Goal: Task Accomplishment & Management: Manage account settings

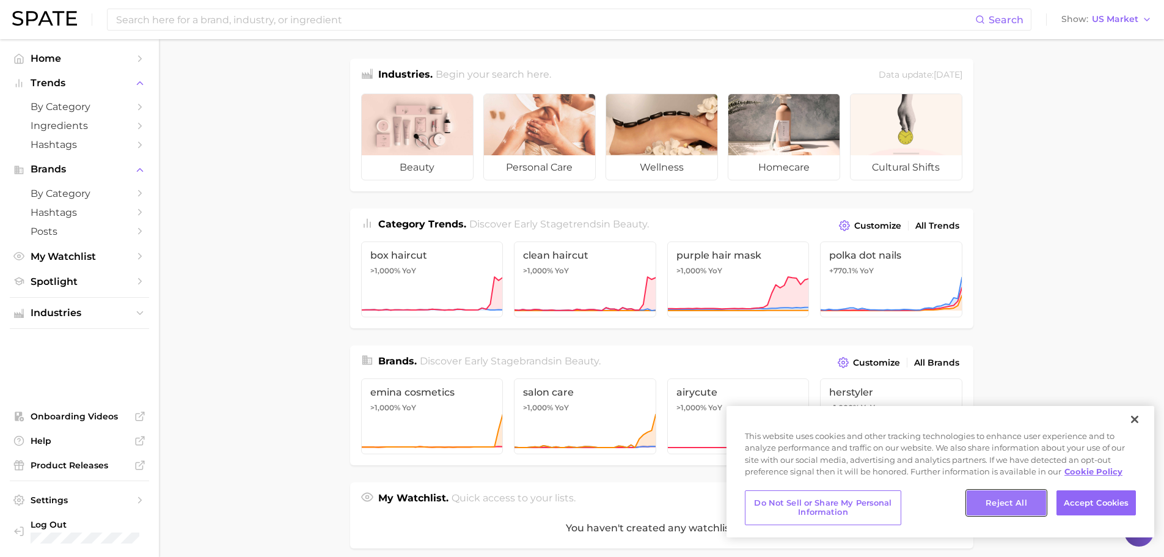
click at [1011, 504] on button "Reject All" at bounding box center [1006, 503] width 79 height 26
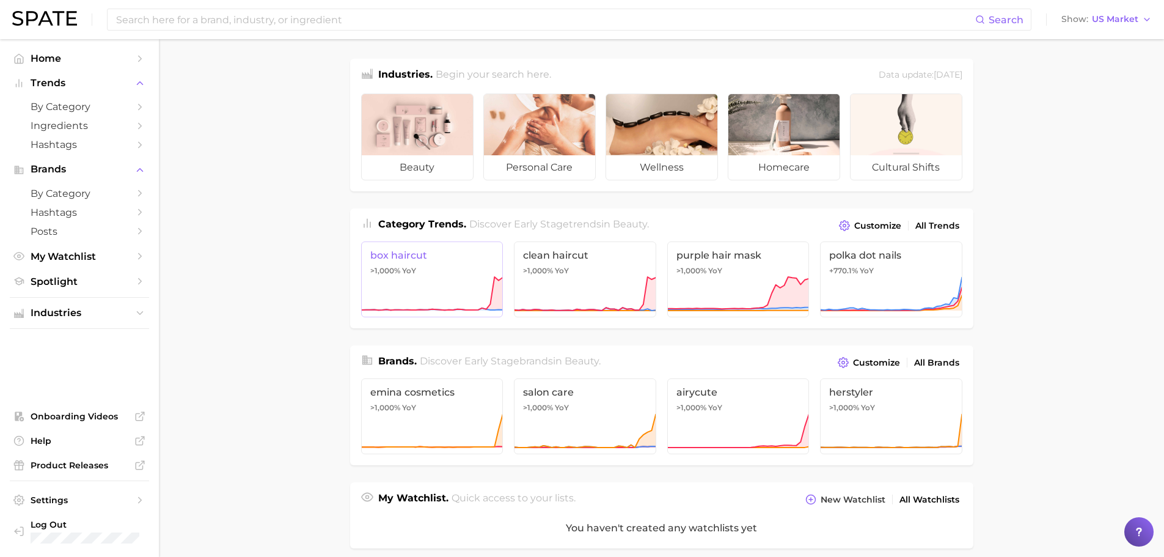
click at [415, 270] on span "YoY" at bounding box center [409, 271] width 14 height 10
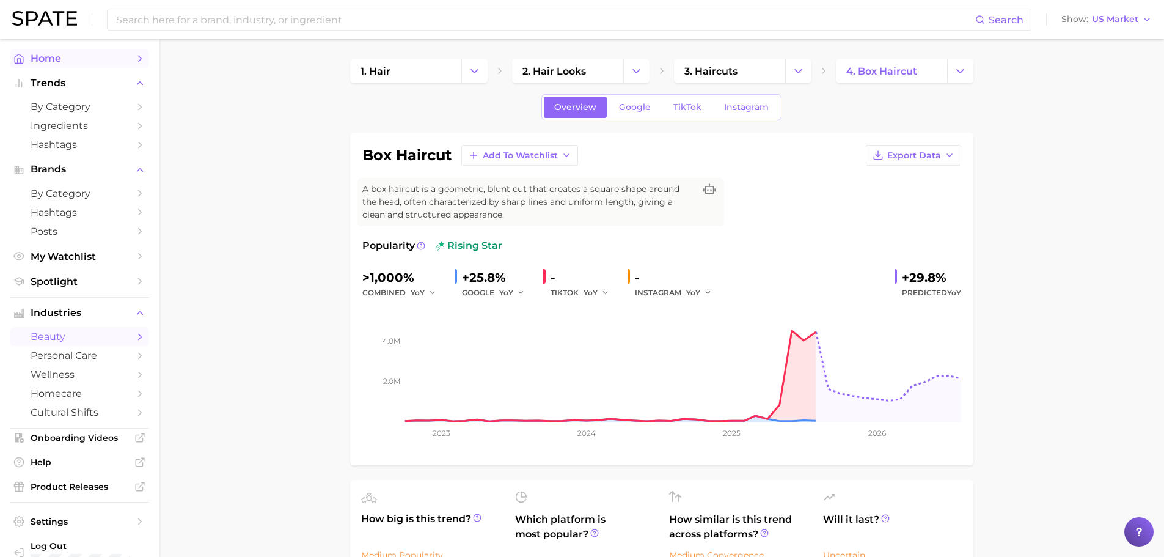
click at [45, 55] on span "Home" at bounding box center [80, 59] width 98 height 12
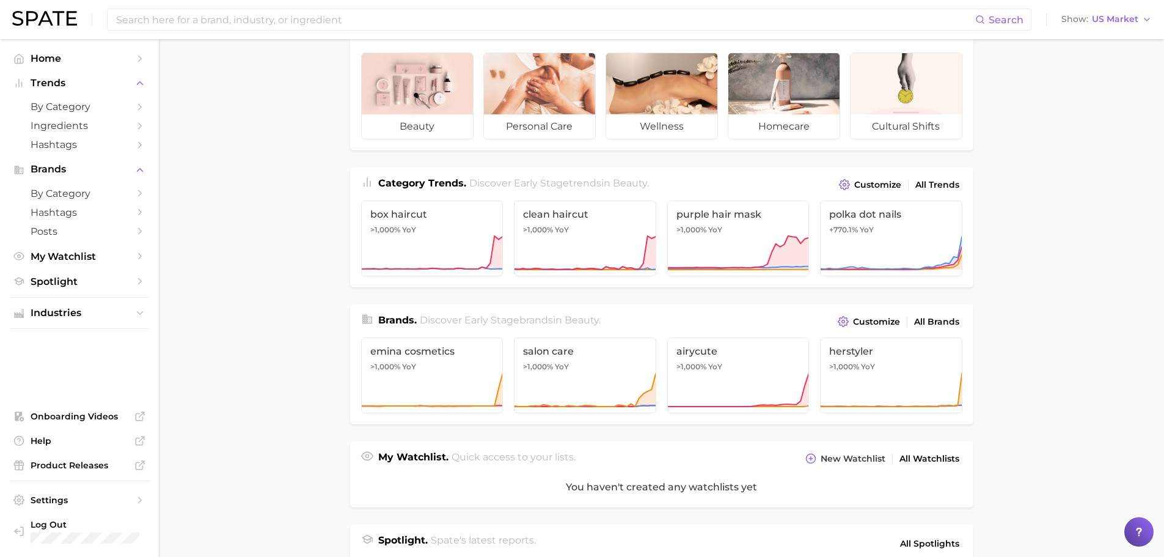
scroll to position [61, 0]
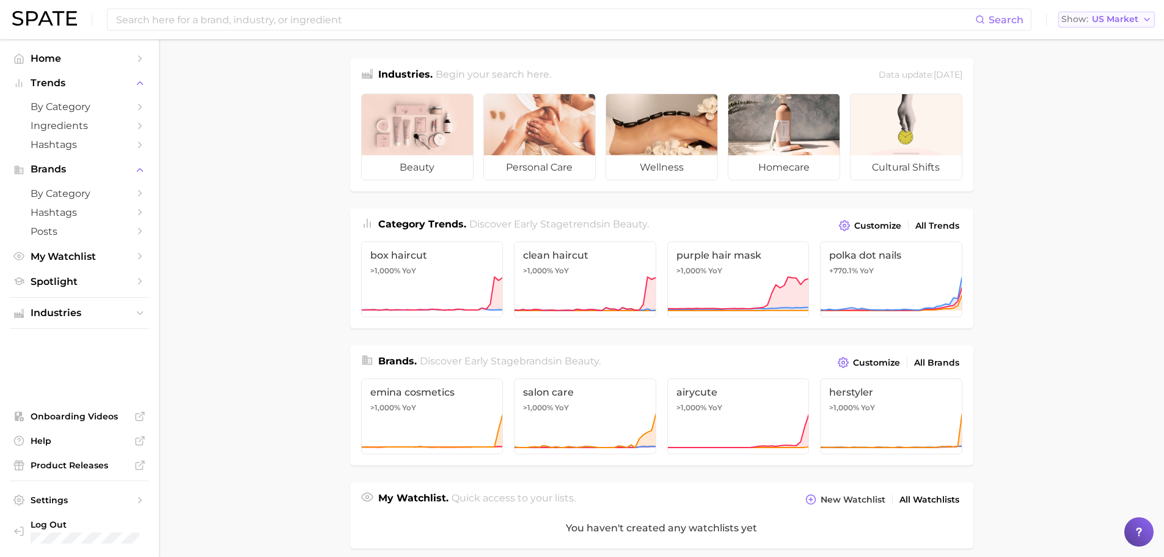
click at [1142, 20] on icon "button" at bounding box center [1147, 20] width 10 height 10
click at [1111, 337] on main "Industries. Begin your search here. Data update: August 31st, 2025 beauty perso…" at bounding box center [661, 506] width 1005 height 935
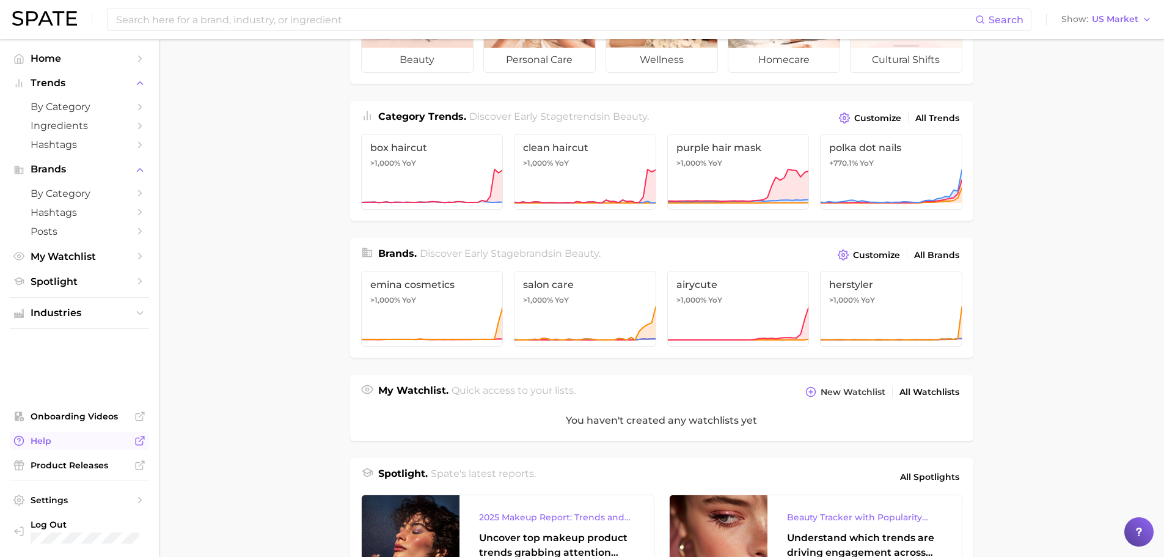
scroll to position [244, 0]
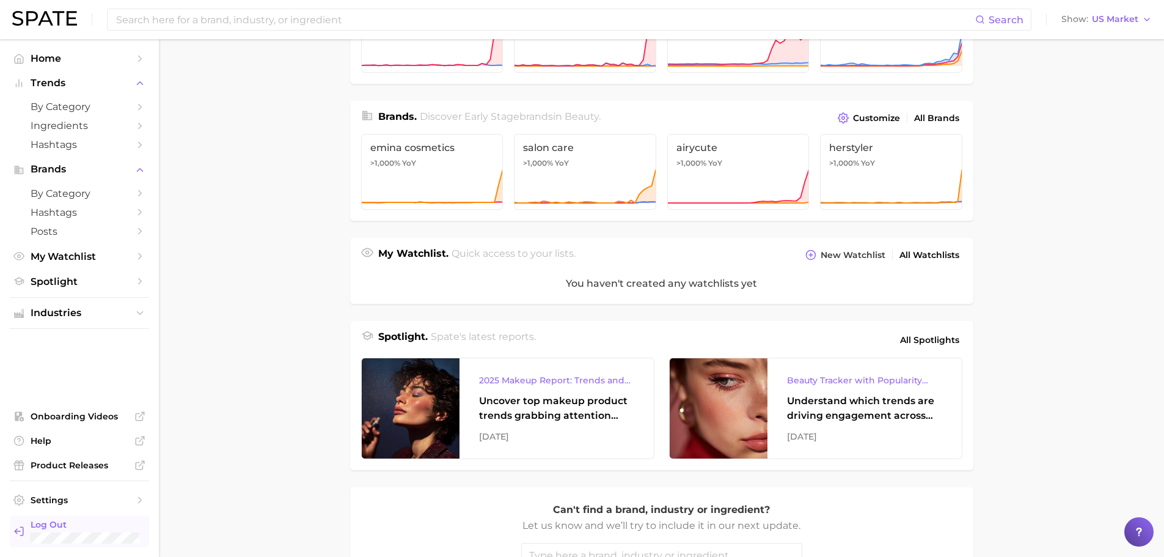
click at [52, 526] on span "Log Out" at bounding box center [85, 524] width 109 height 11
